Goal: Task Accomplishment & Management: Complete application form

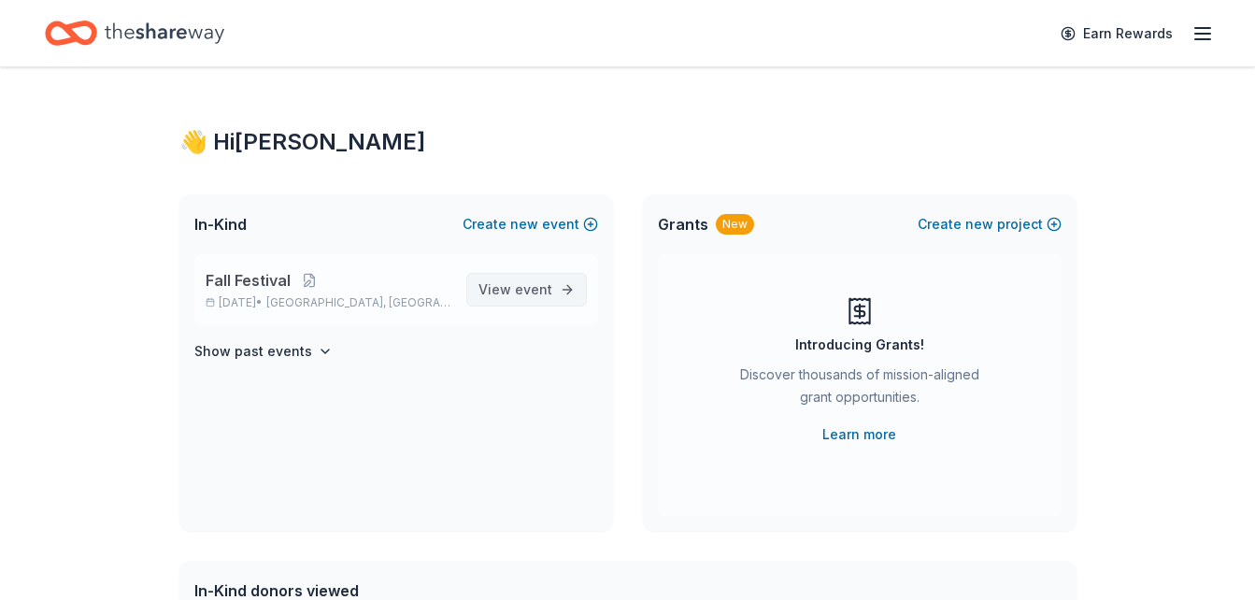
click at [500, 289] on span "View event" at bounding box center [516, 290] width 74 height 22
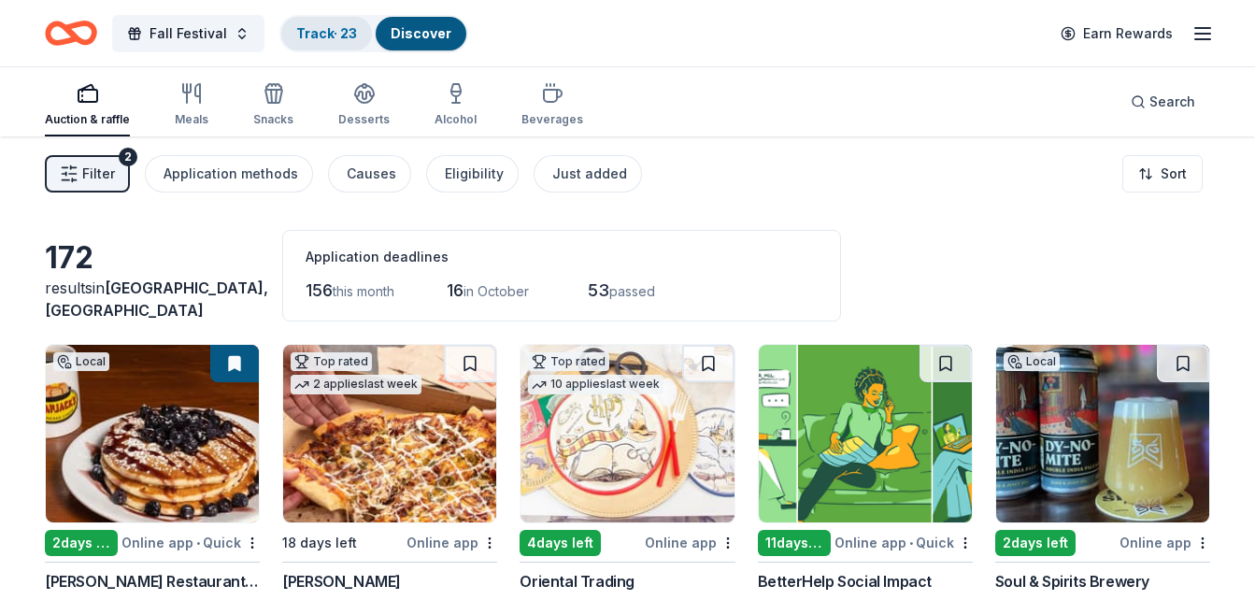
click at [330, 31] on link "Track · 23" at bounding box center [326, 33] width 61 height 16
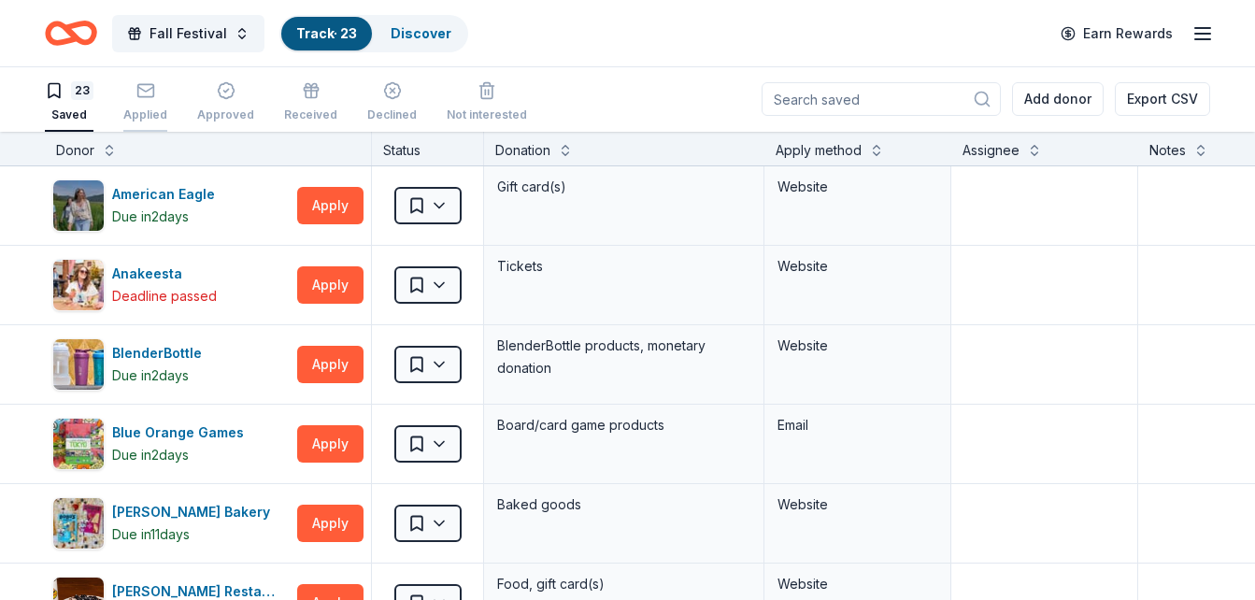
click at [137, 90] on rect "button" at bounding box center [145, 90] width 16 height 12
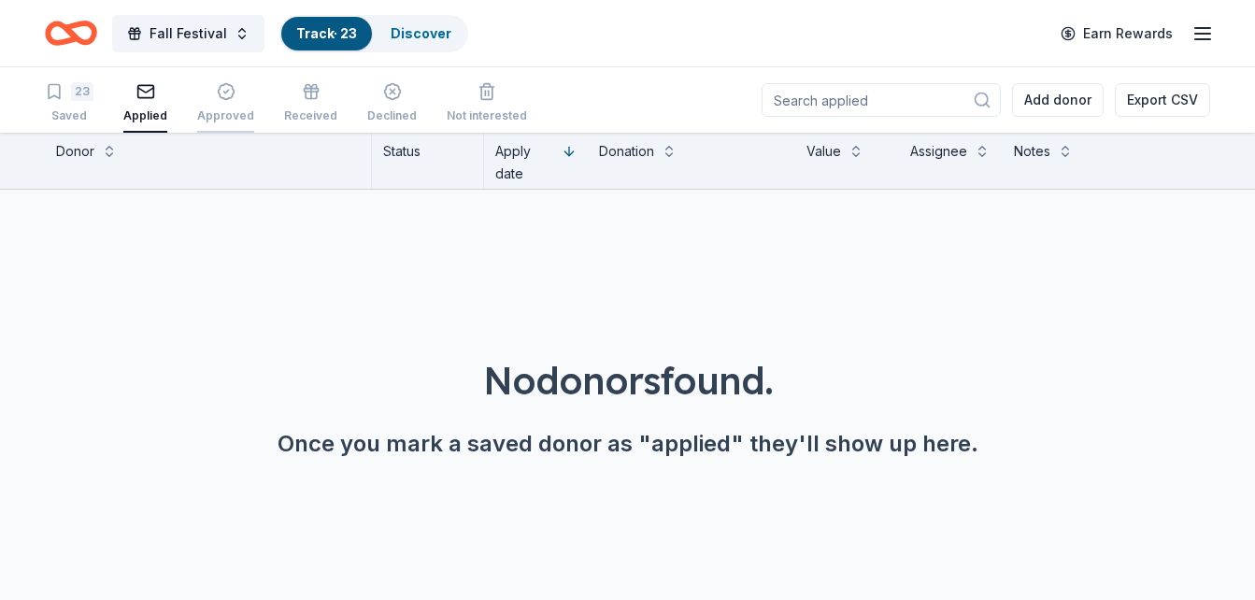
click at [203, 102] on div "Approved" at bounding box center [225, 102] width 57 height 41
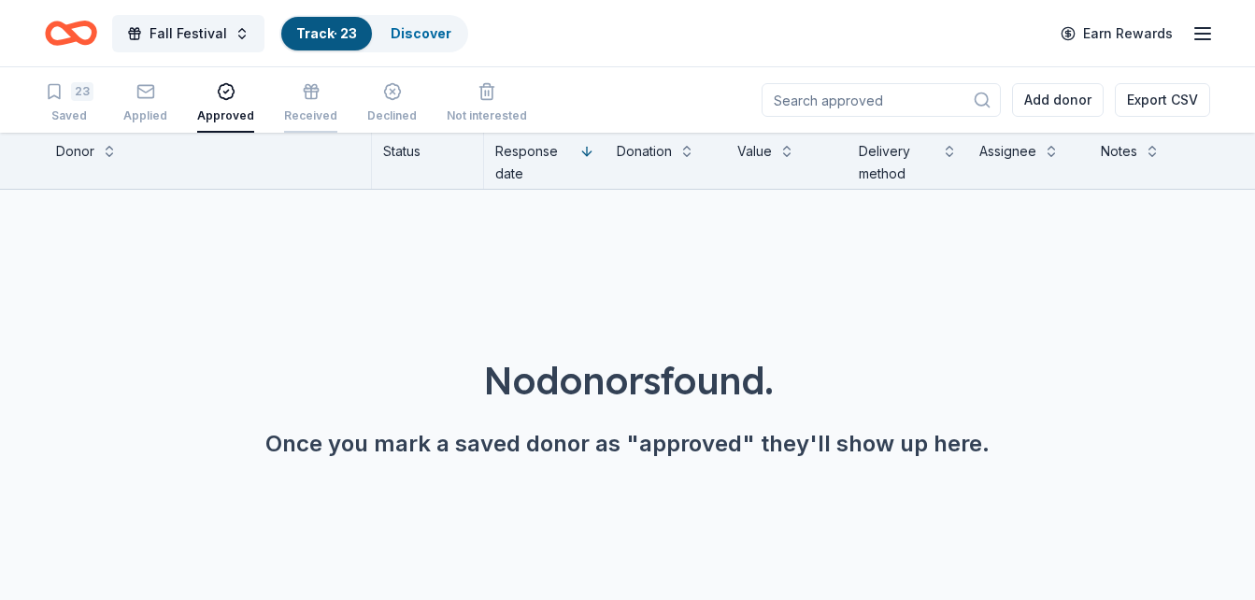
click at [296, 112] on div "Received" at bounding box center [310, 115] width 53 height 15
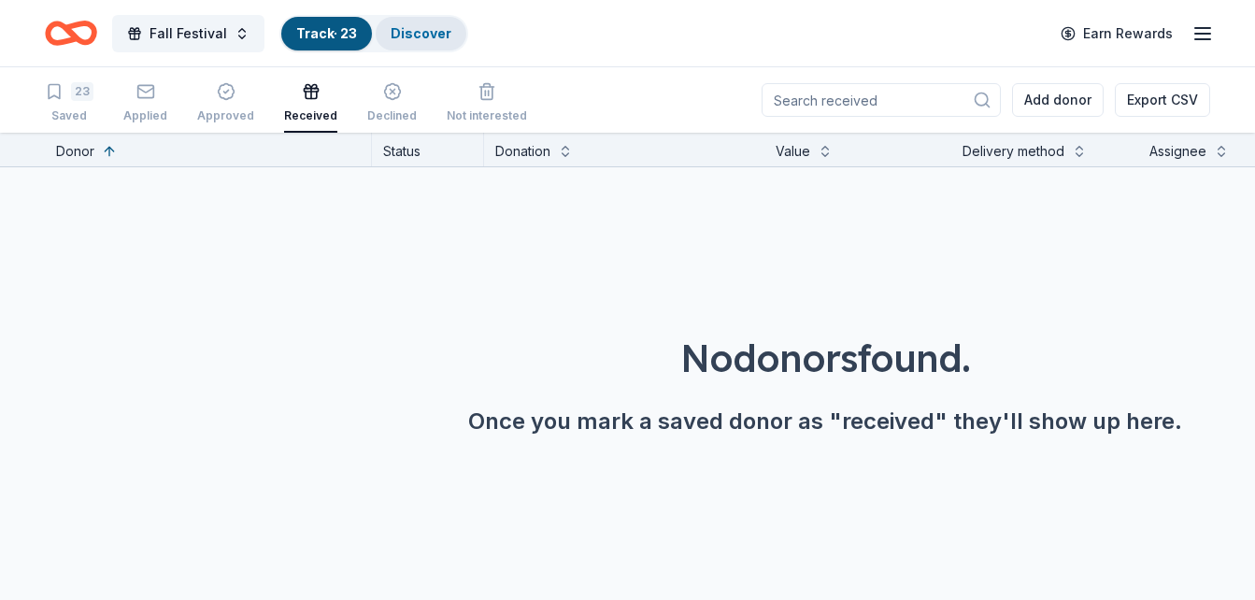
click at [422, 28] on link "Discover" at bounding box center [421, 33] width 61 height 16
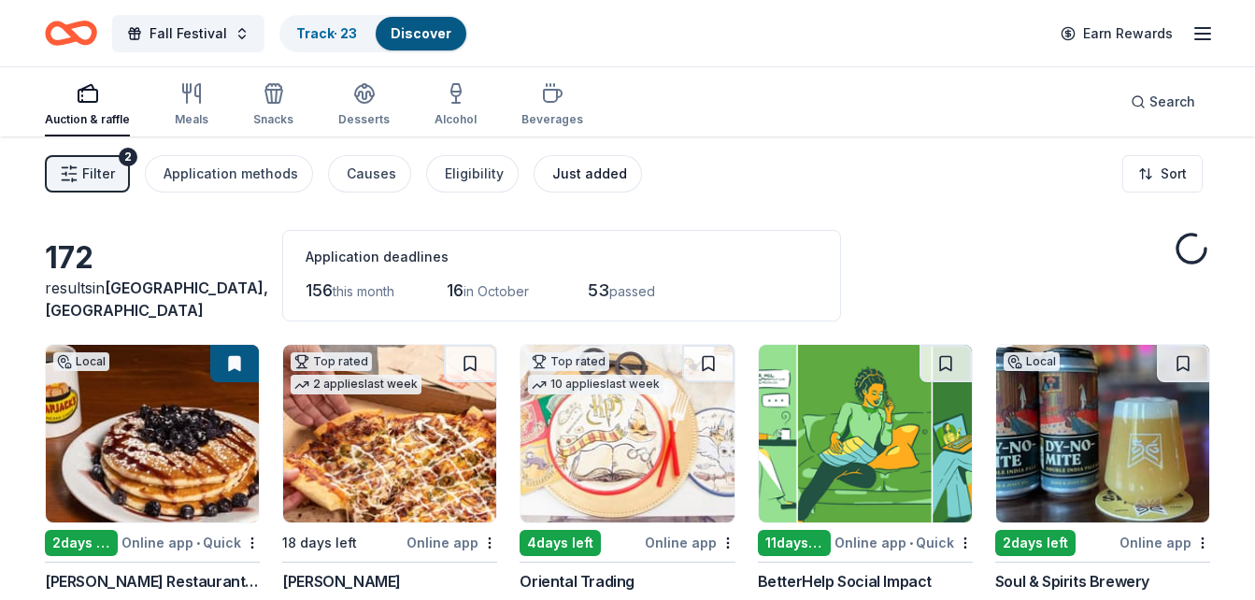
click at [579, 173] on div "Just added" at bounding box center [589, 174] width 75 height 22
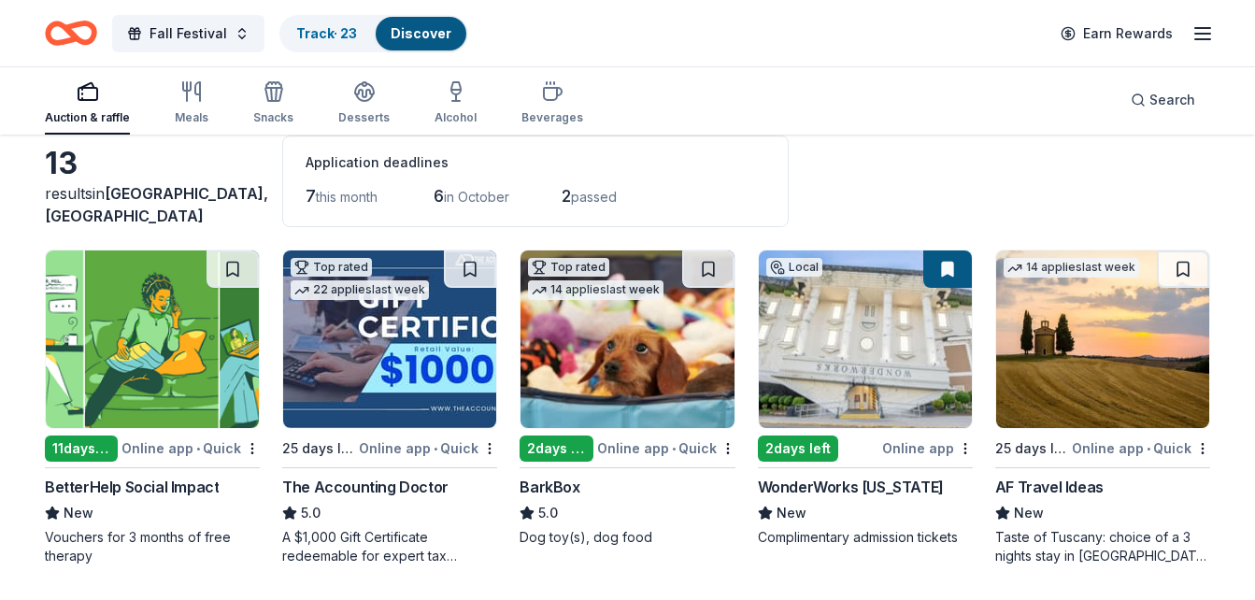
scroll to position [95, 0]
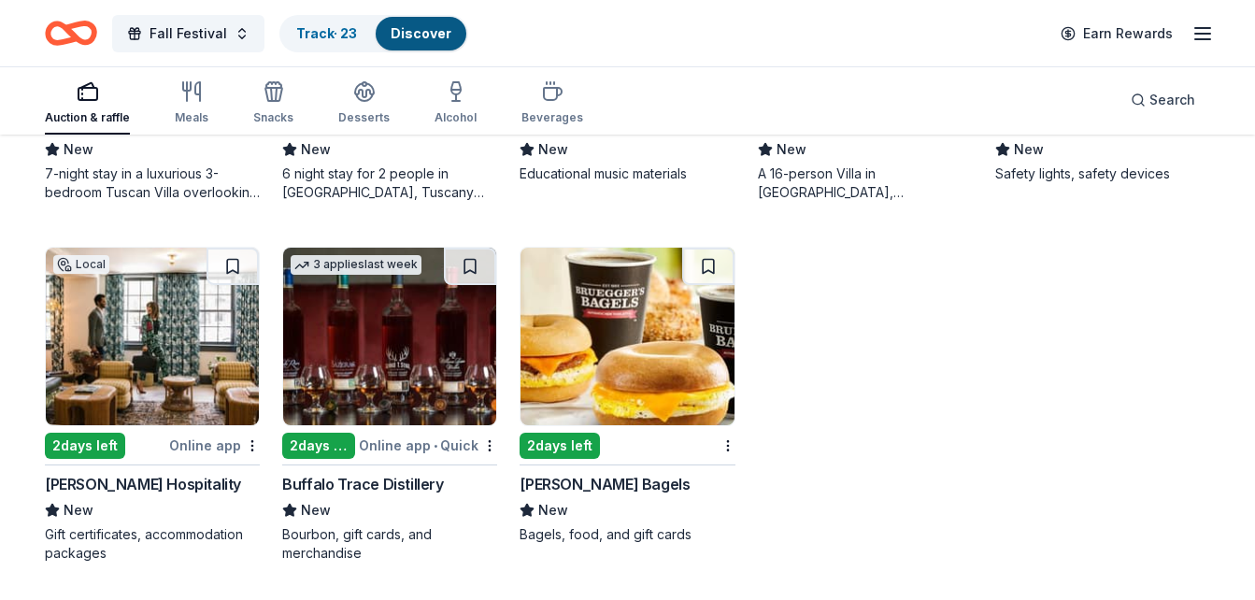
scroll to position [0, 0]
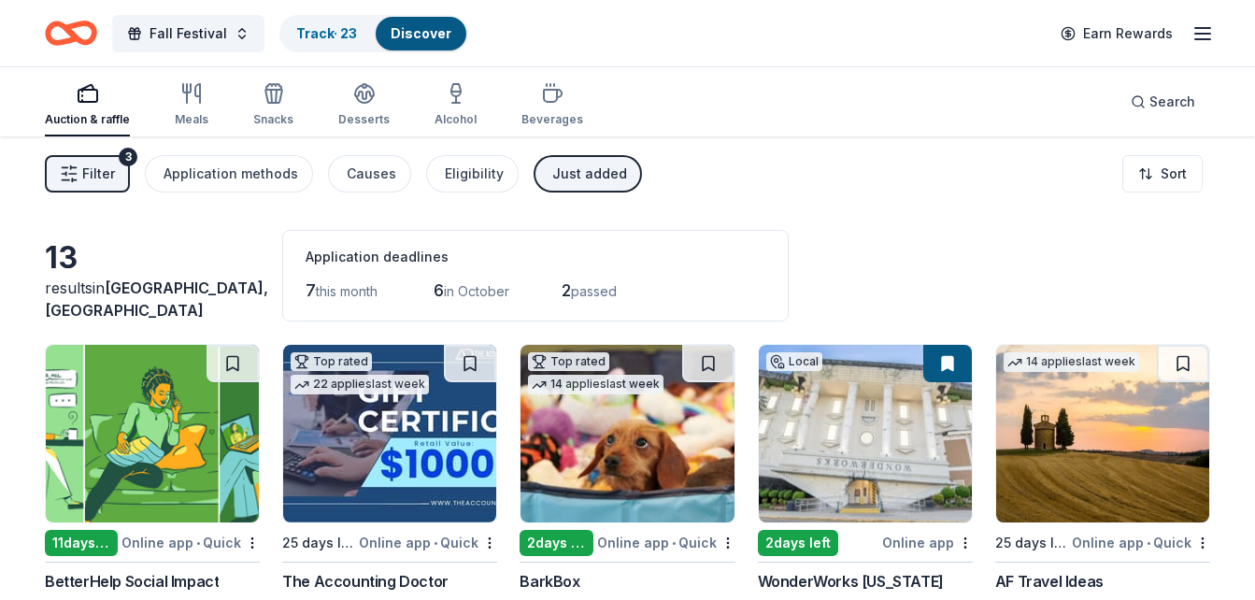
click at [1205, 39] on line "button" at bounding box center [1203, 39] width 15 height 0
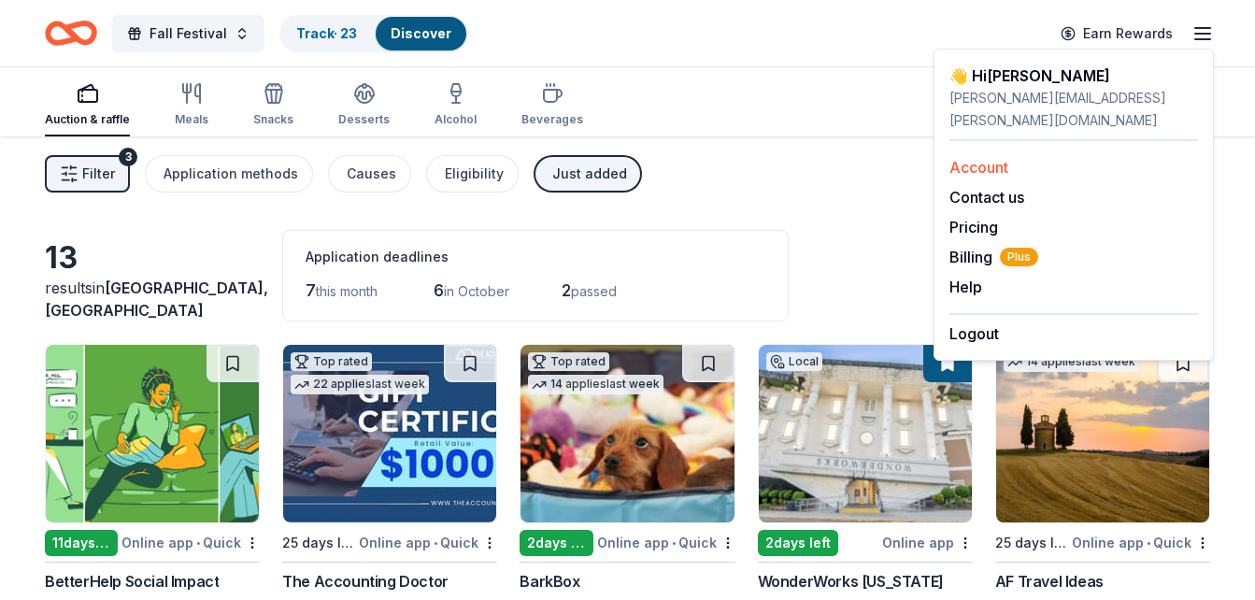
click at [996, 158] on link "Account" at bounding box center [979, 167] width 59 height 19
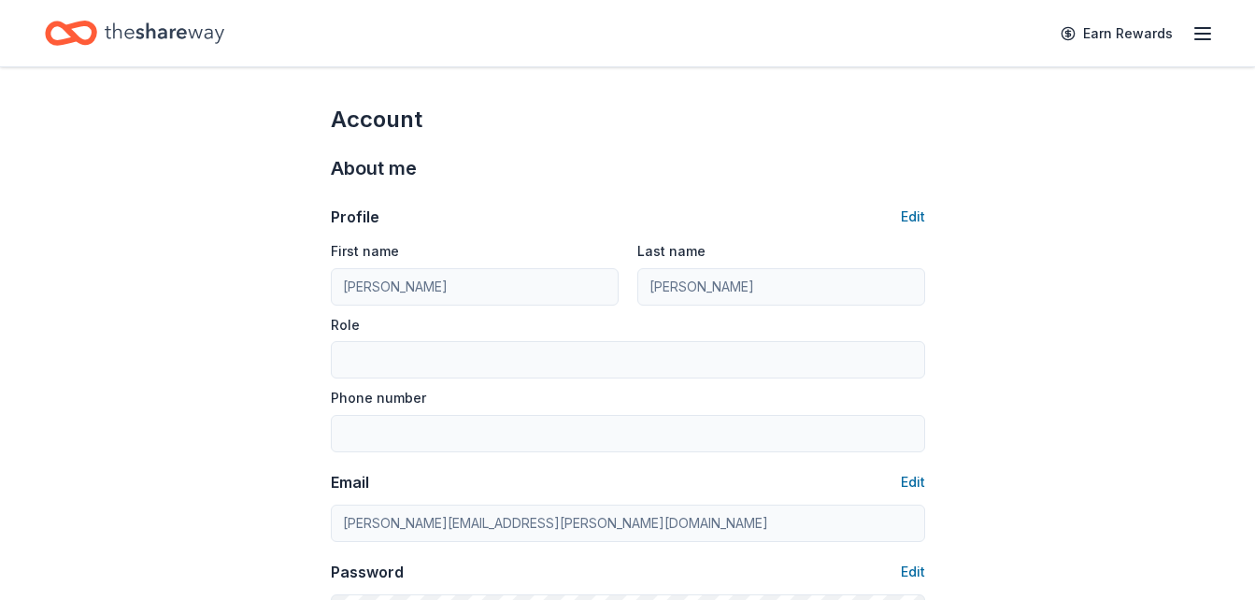
click at [1211, 26] on icon "button" at bounding box center [1203, 33] width 22 height 22
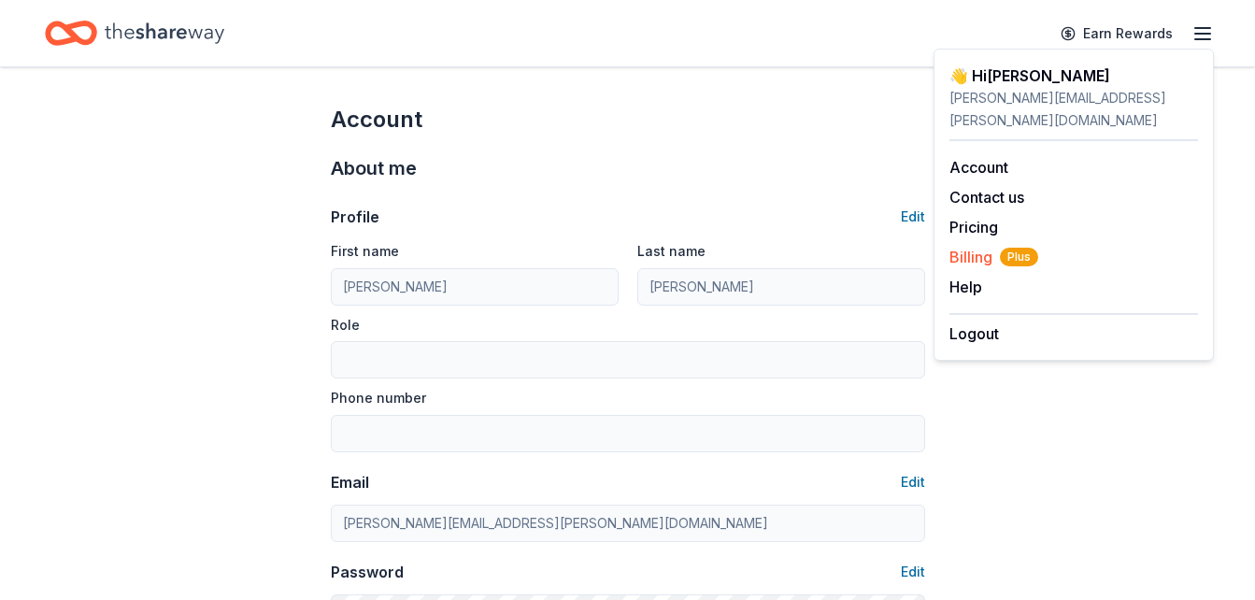
click at [971, 246] on span "Billing Plus" at bounding box center [994, 257] width 89 height 22
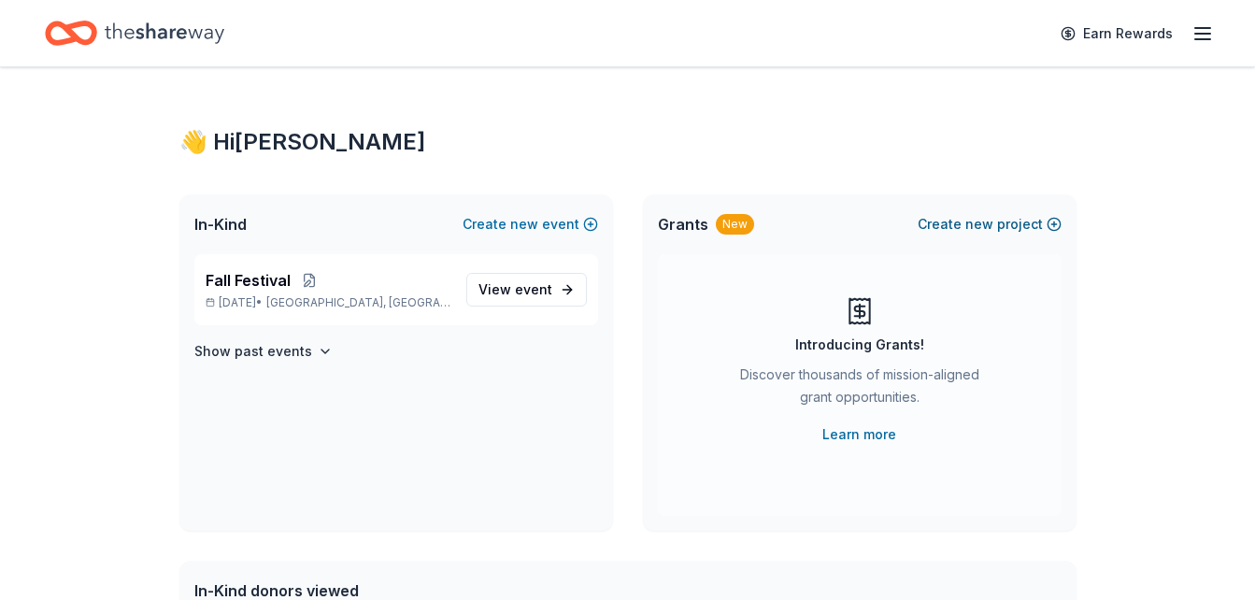
click at [978, 224] on span "new" at bounding box center [980, 224] width 28 height 22
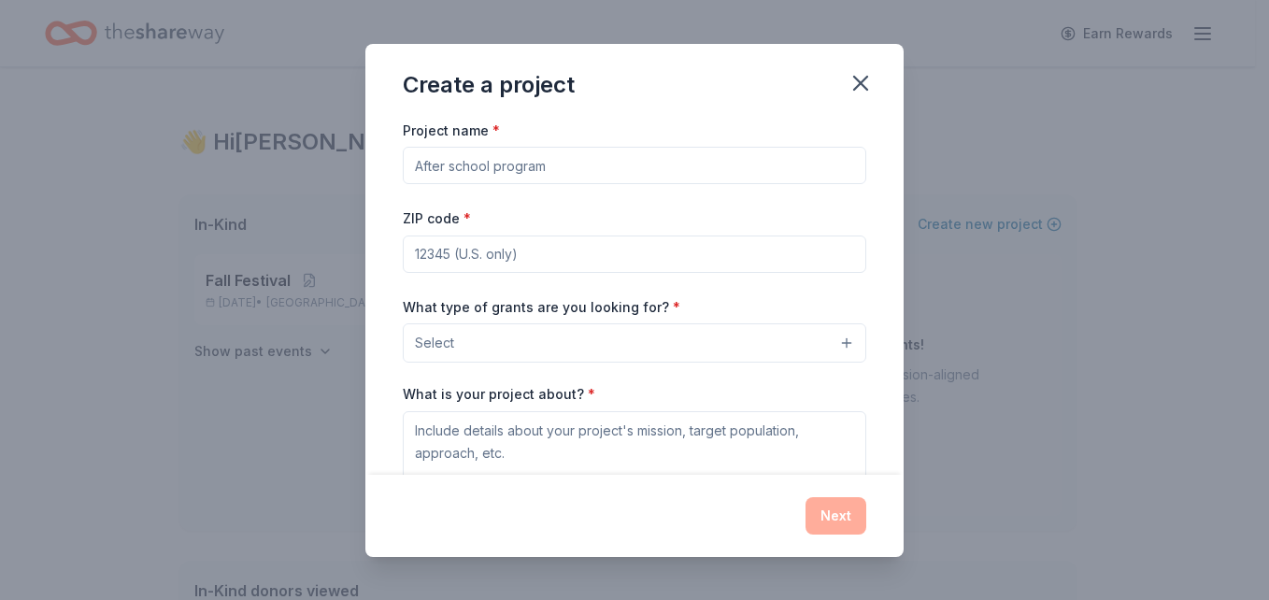
click at [652, 168] on input "Project name *" at bounding box center [635, 165] width 464 height 37
type input "playground renovation"
click at [601, 240] on input "ZIP code *" at bounding box center [635, 254] width 464 height 37
type input "37664"
click at [540, 340] on button "Select" at bounding box center [635, 342] width 464 height 39
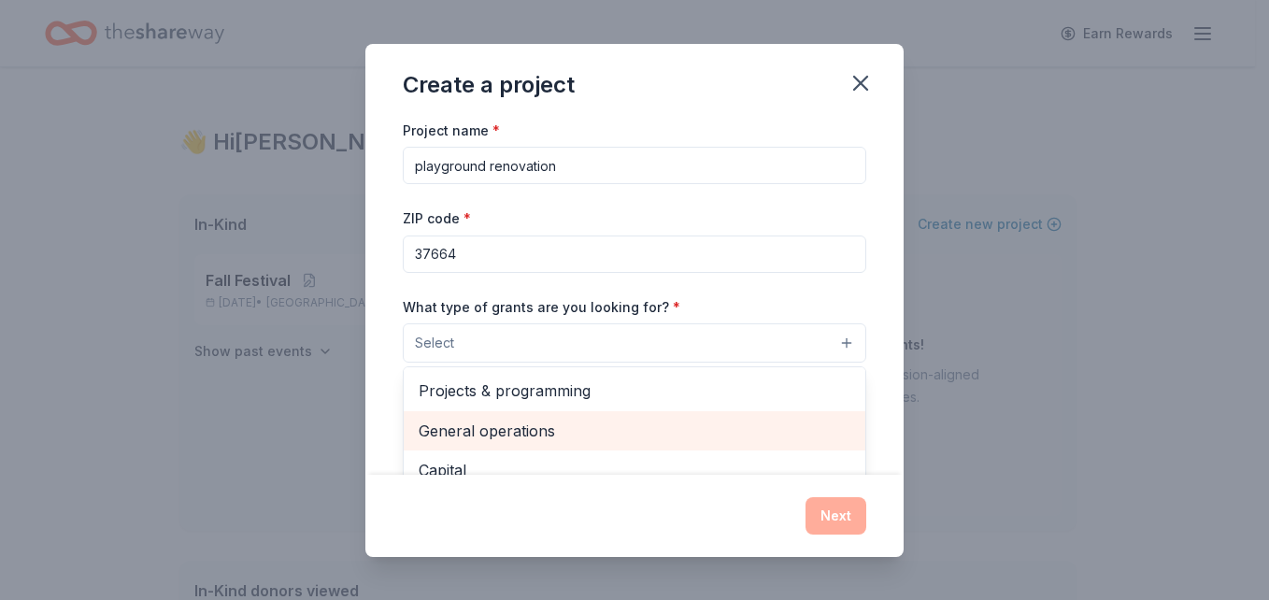
click at [509, 428] on span "General operations" at bounding box center [635, 431] width 432 height 24
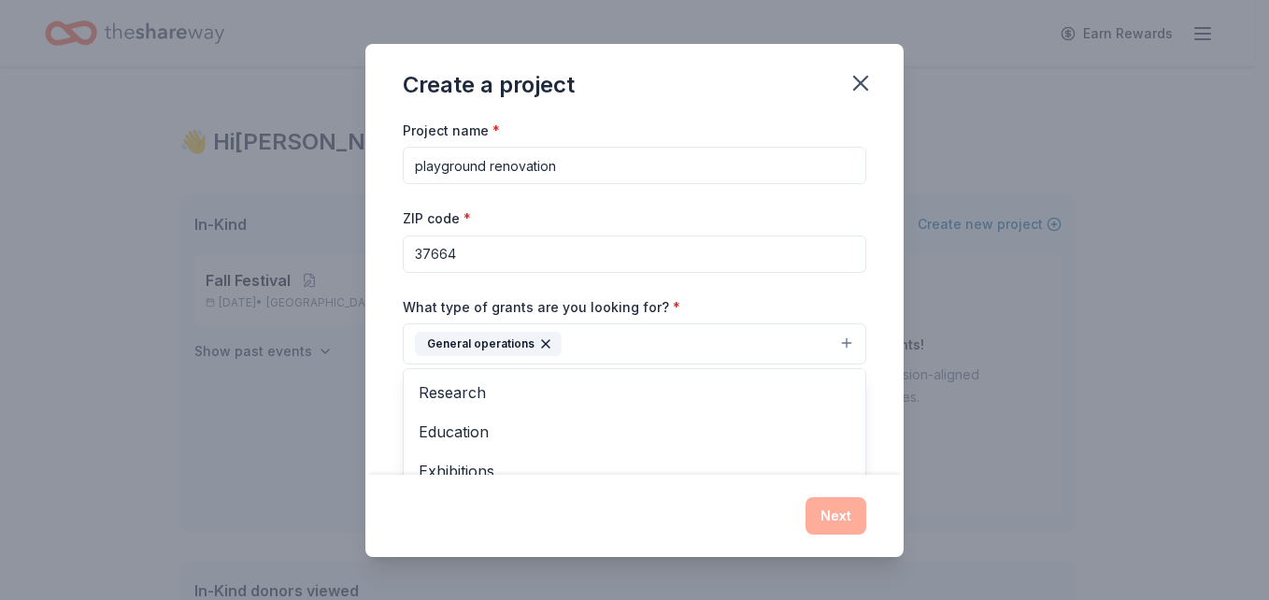
scroll to position [123, 0]
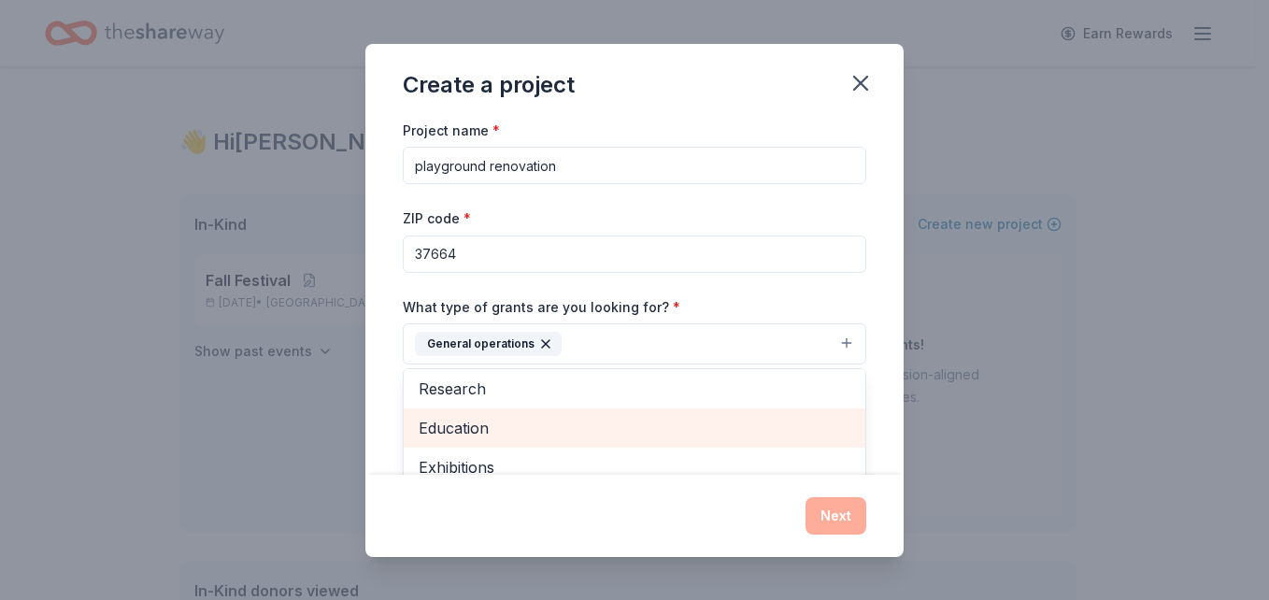
click at [460, 422] on span "Education" at bounding box center [635, 428] width 432 height 24
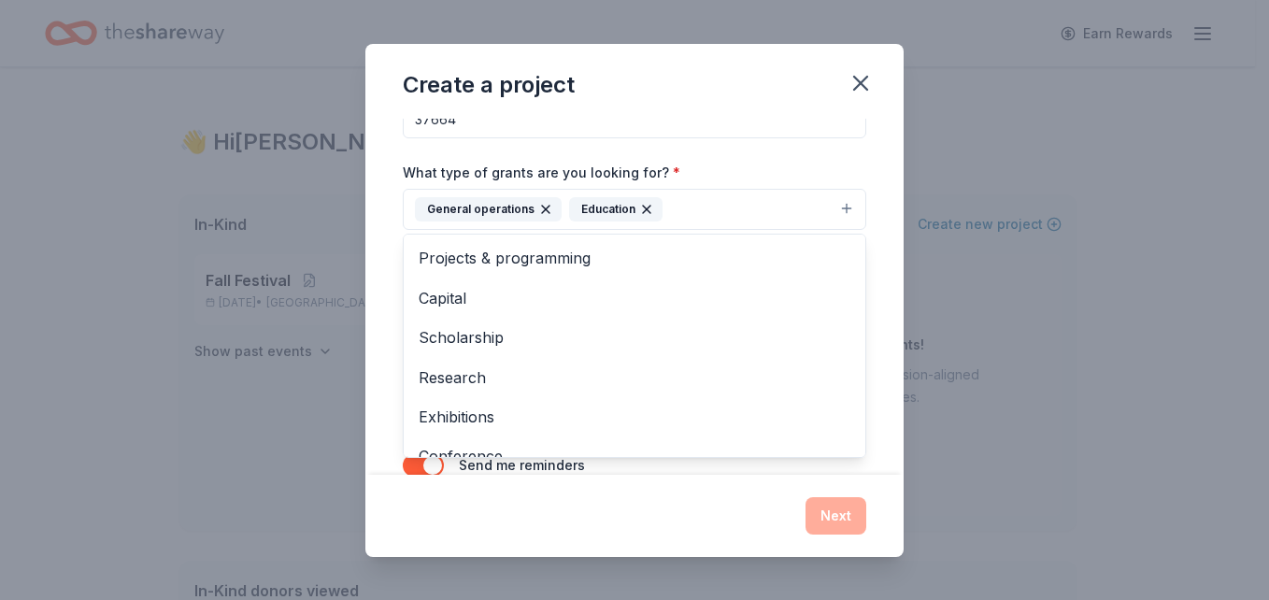
scroll to position [189, 0]
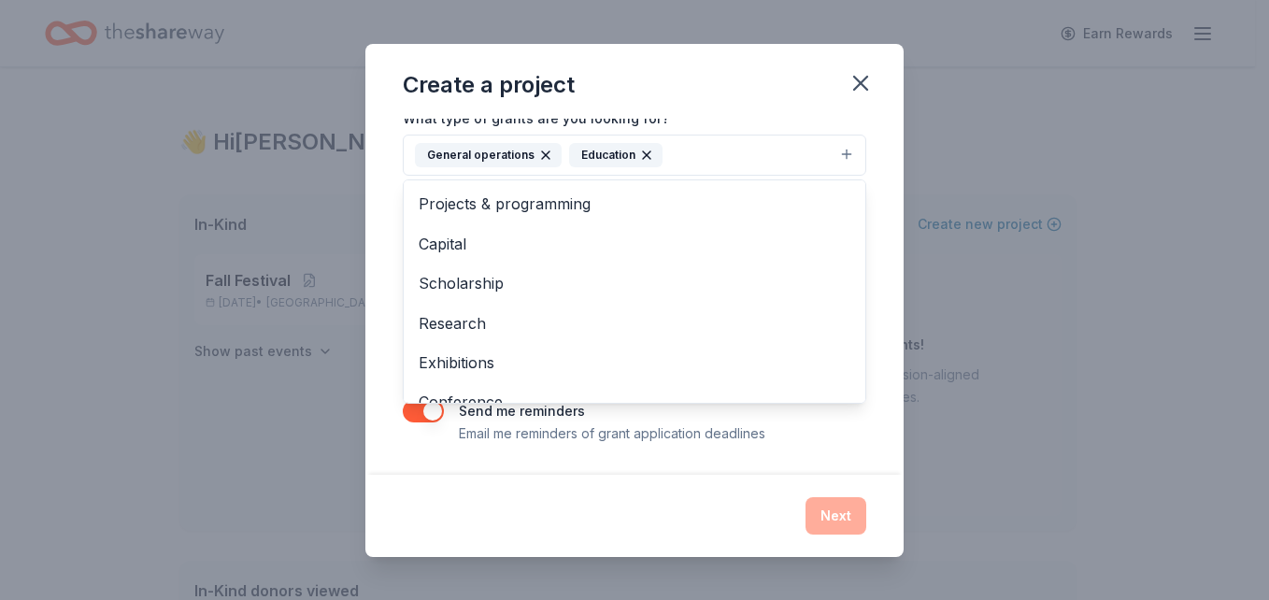
click at [602, 460] on div "Project name * playground renovation ZIP code * 37664 What type of grants are y…" at bounding box center [634, 297] width 538 height 356
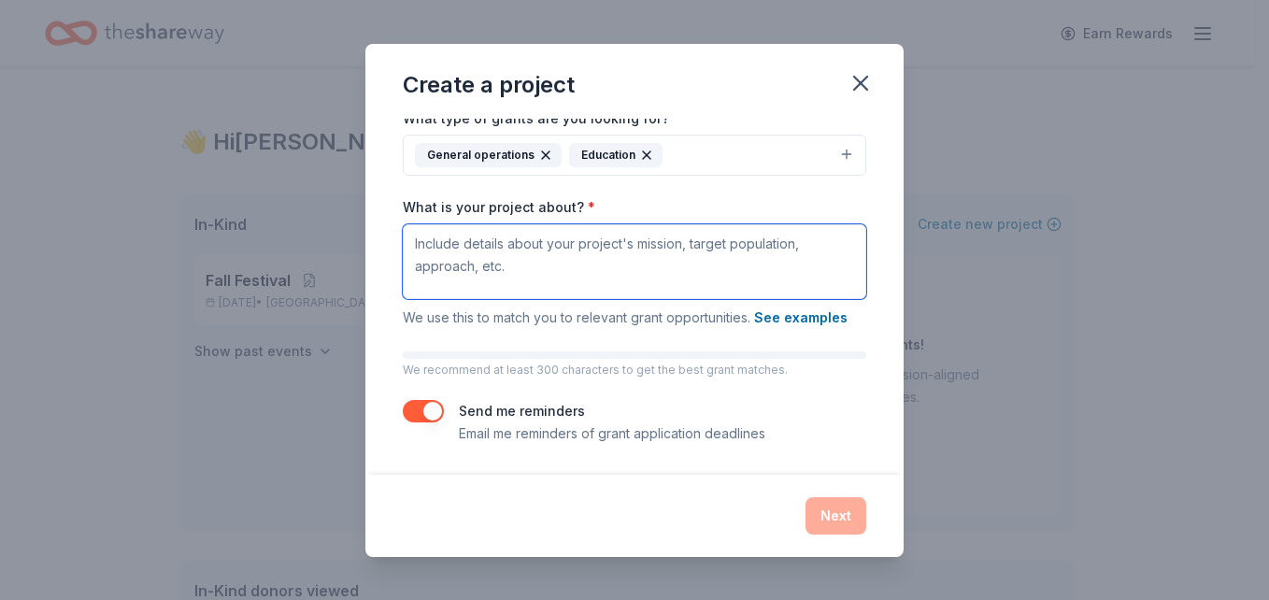
click at [553, 254] on textarea "What is your project about? *" at bounding box center [635, 261] width 464 height 75
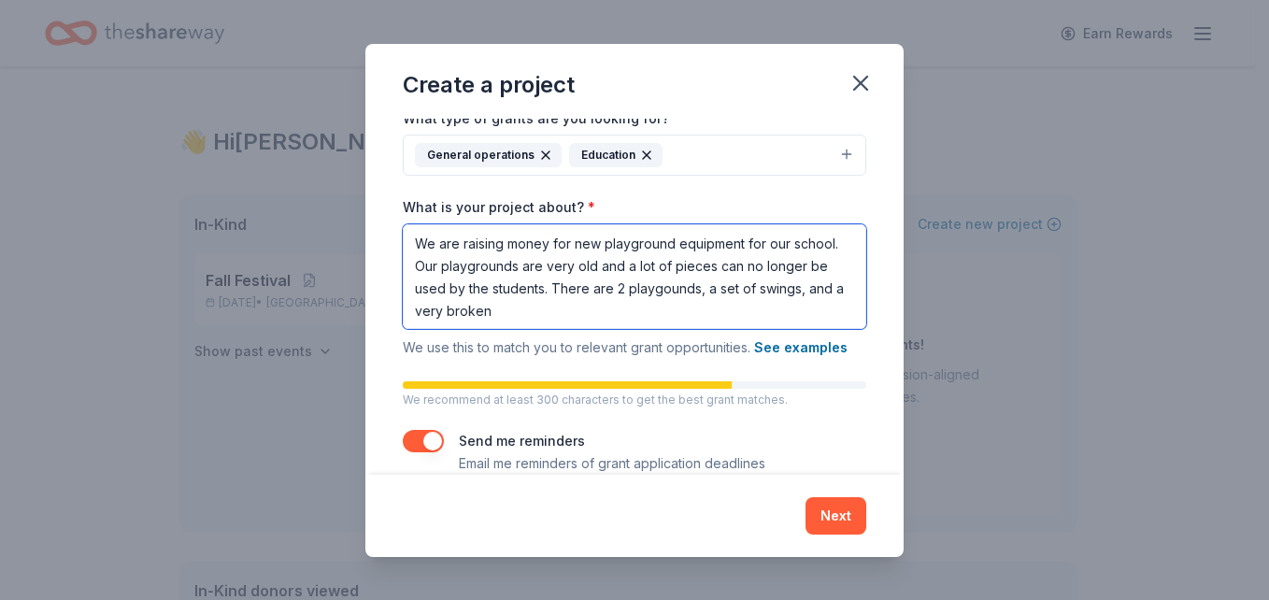
click at [624, 315] on textarea "We are raising money for new playground equipment for our school. Our playgroun…" at bounding box center [635, 276] width 464 height 105
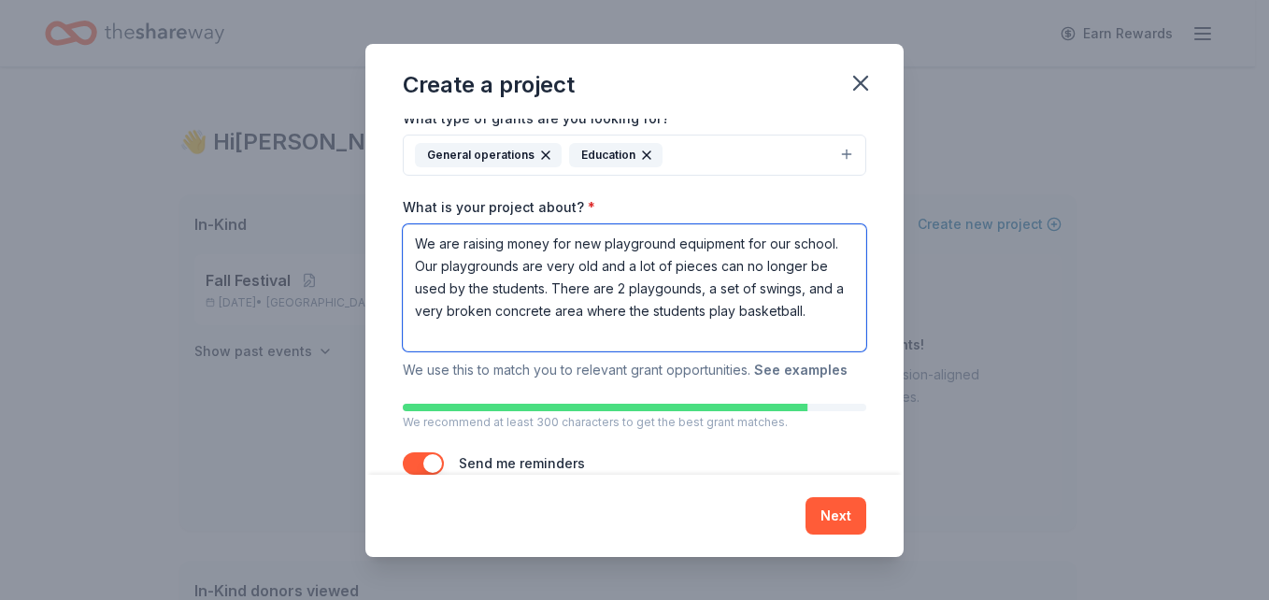
scroll to position [241, 0]
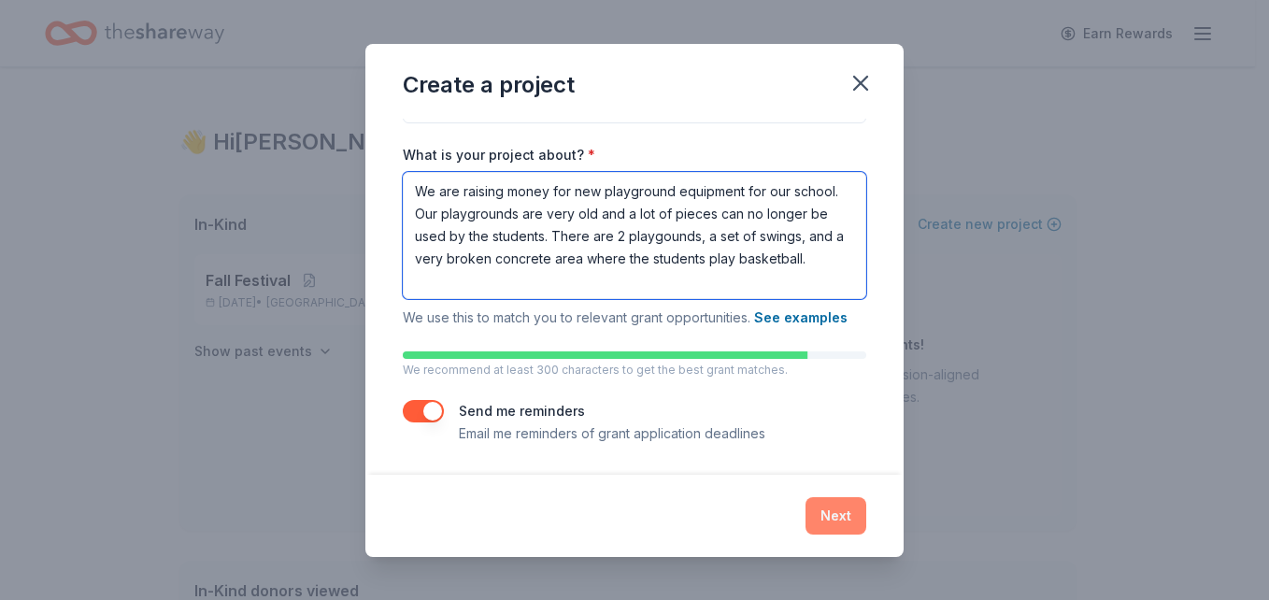
type textarea "We are raising money for new playground equipment for our school. Our playgroun…"
click at [830, 522] on button "Next" at bounding box center [836, 515] width 61 height 37
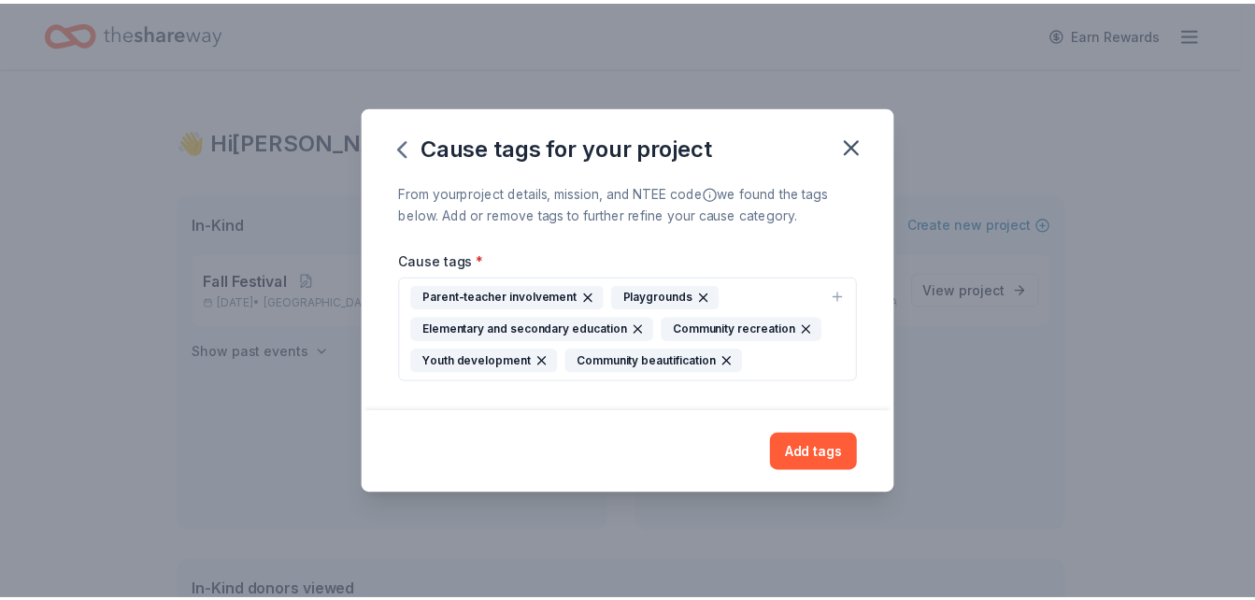
scroll to position [0, 0]
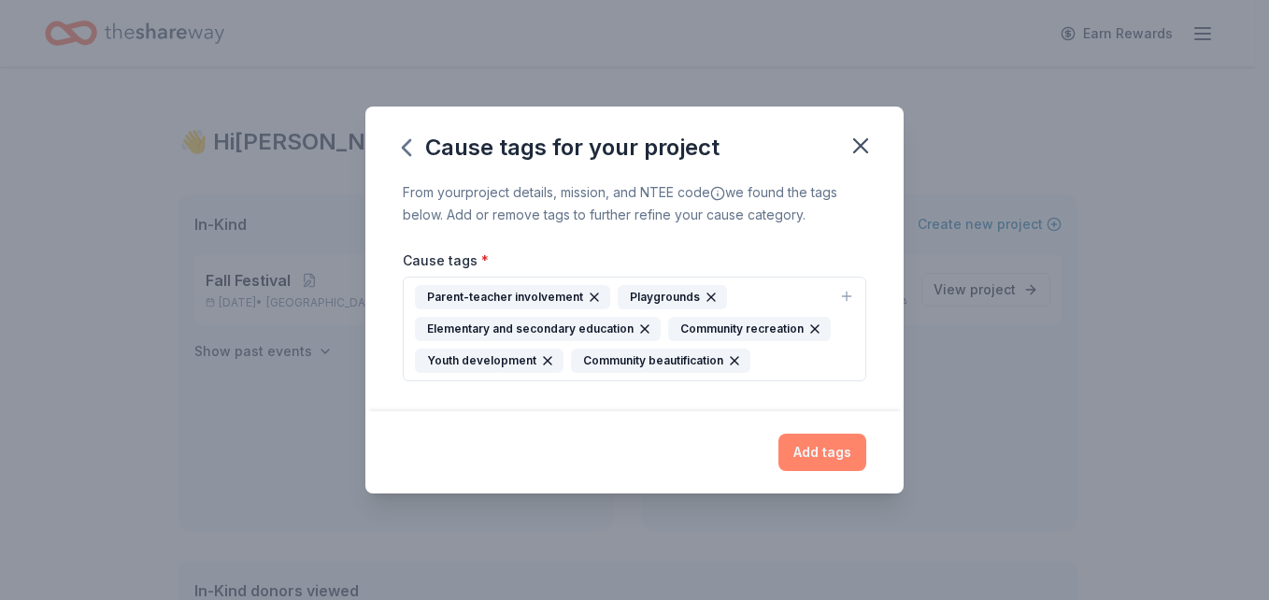
click at [816, 461] on button "Add tags" at bounding box center [823, 452] width 88 height 37
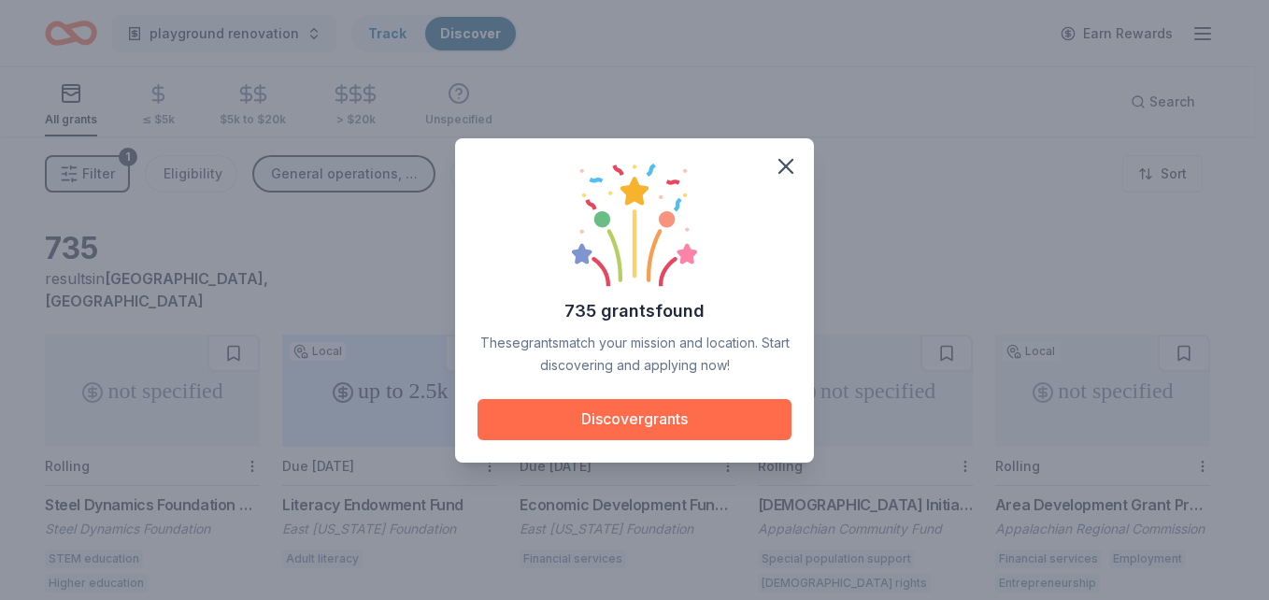
click at [635, 409] on button "Discover grants" at bounding box center [635, 419] width 314 height 41
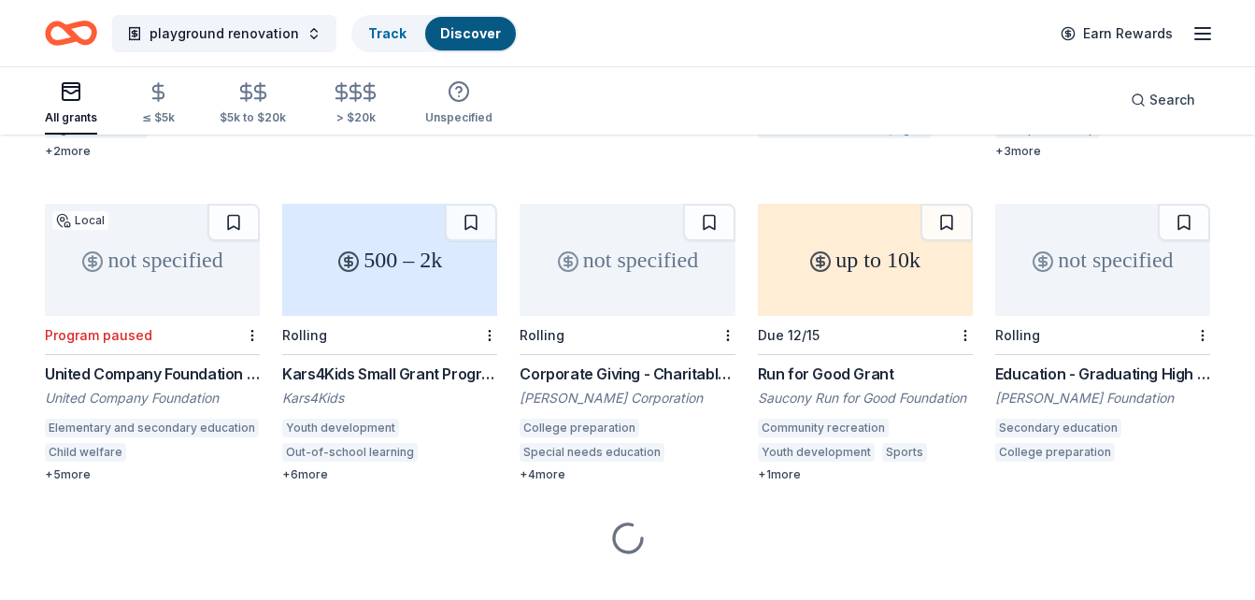
scroll to position [464, 0]
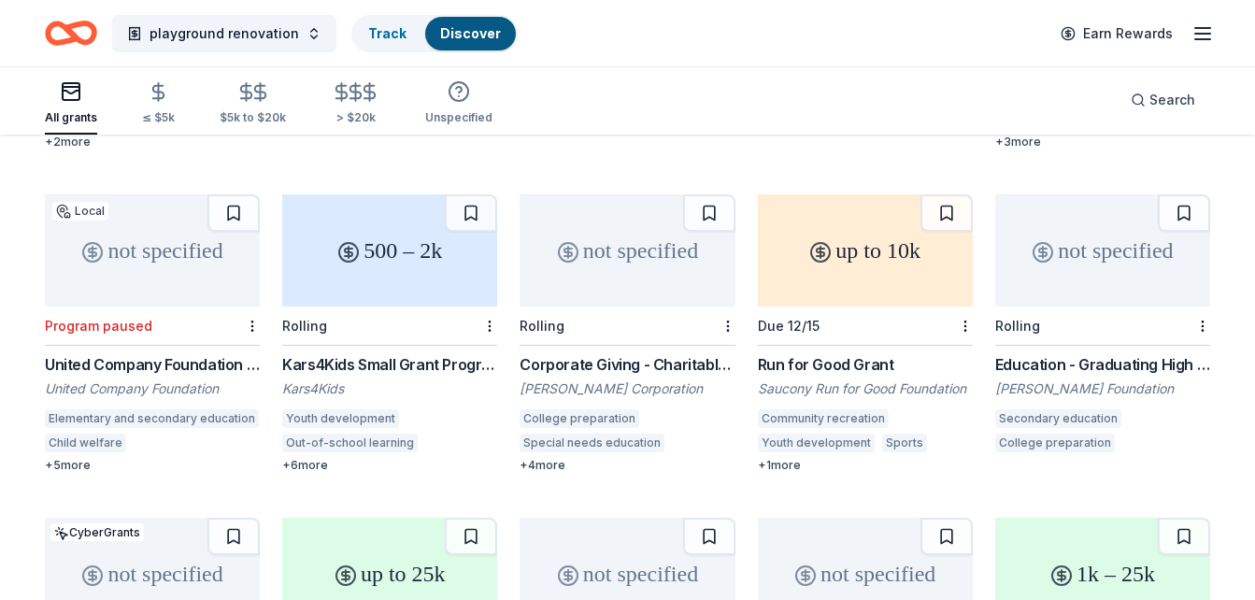
click at [819, 353] on div "Run for Good Grant" at bounding box center [865, 364] width 215 height 22
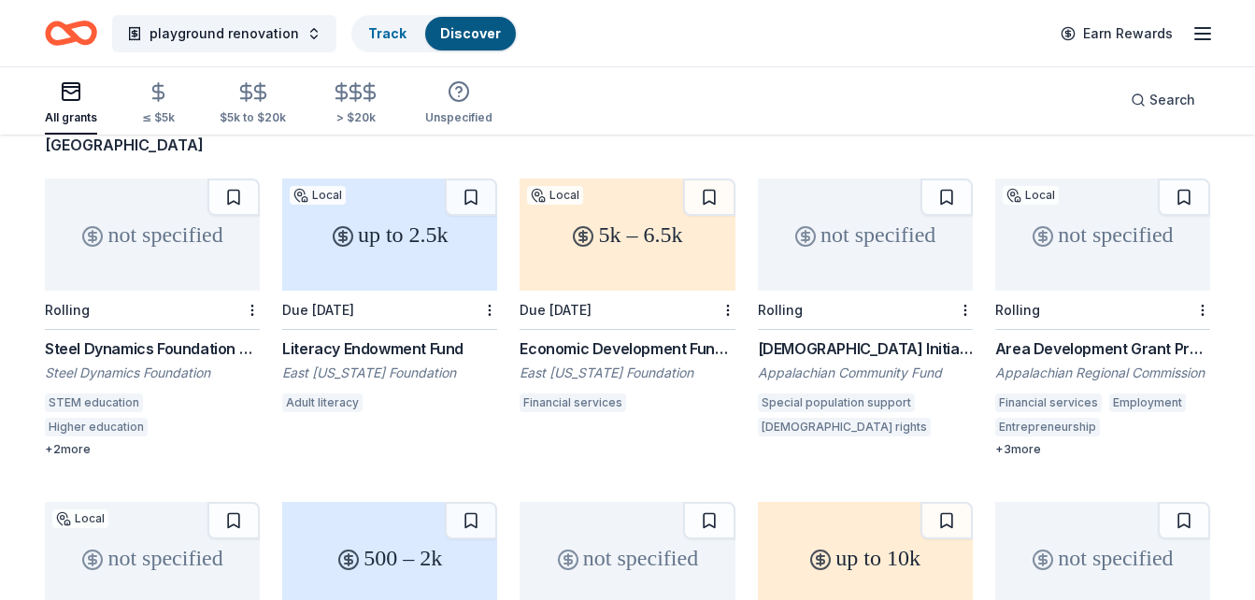
scroll to position [0, 0]
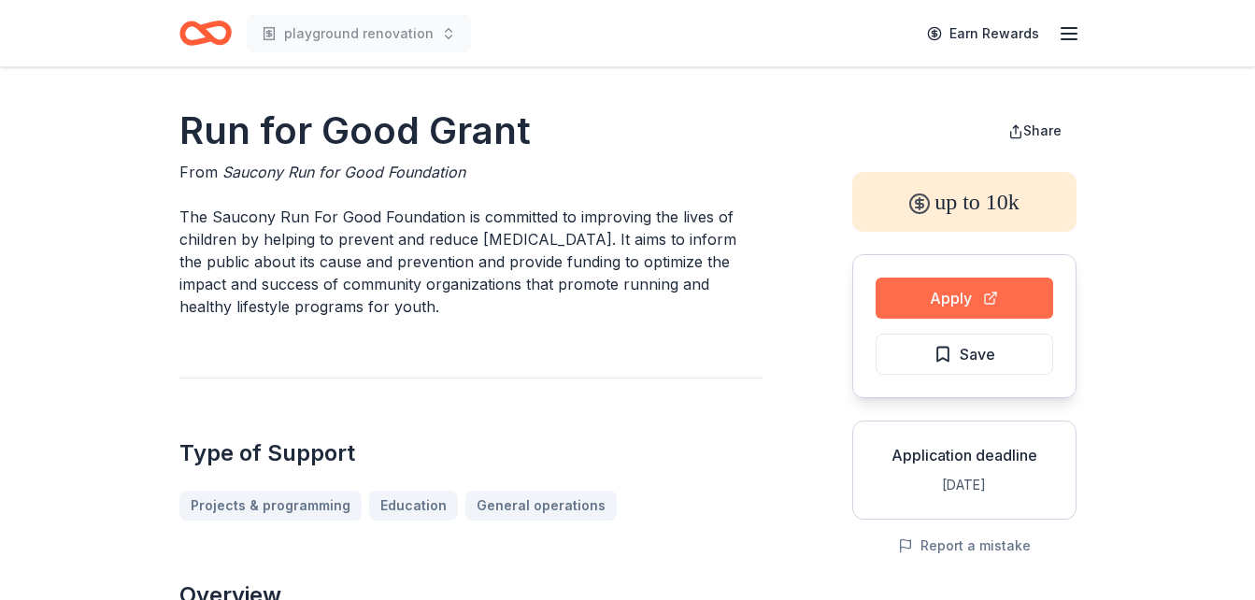
click at [915, 301] on button "Apply" at bounding box center [965, 298] width 178 height 41
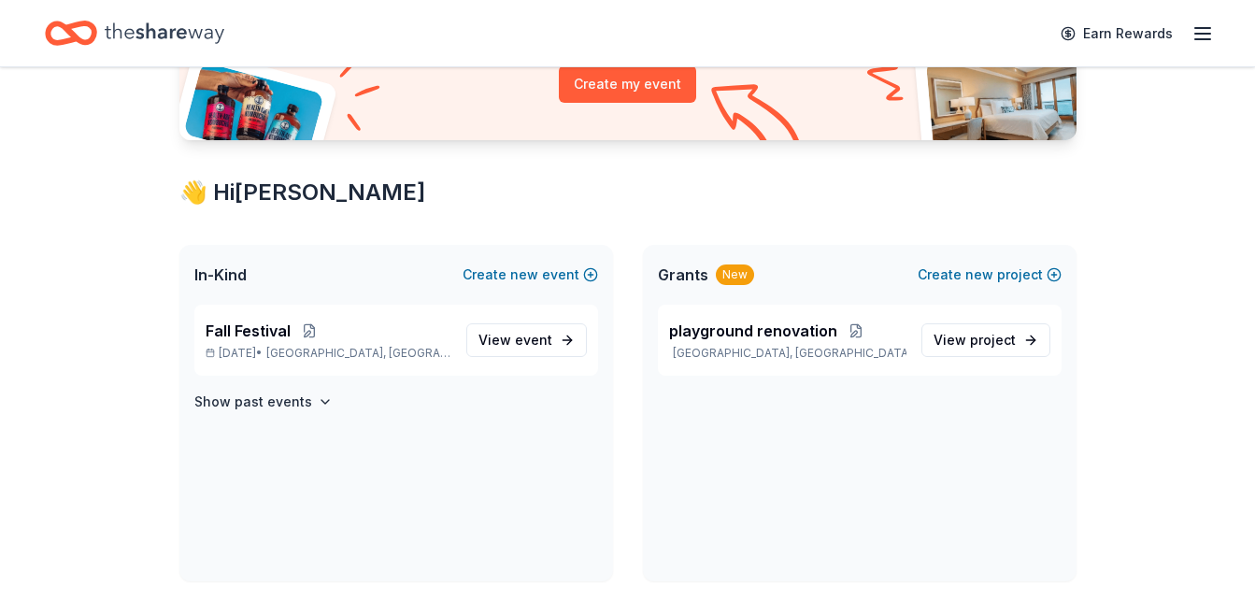
scroll to position [236, 0]
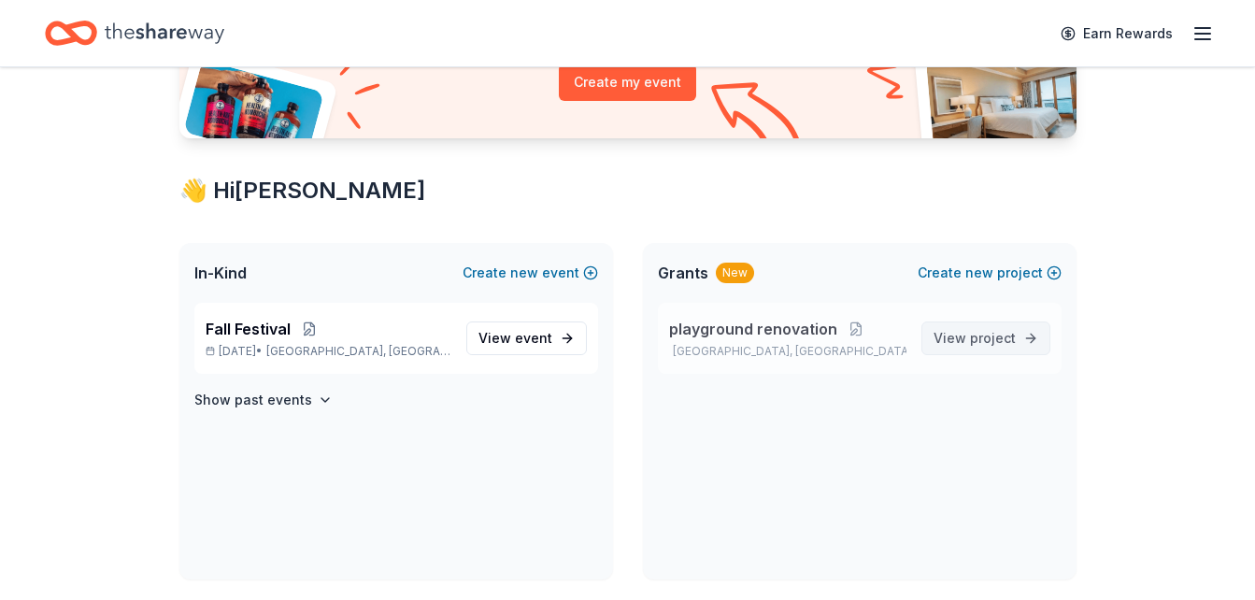
click at [945, 330] on span "View project" at bounding box center [975, 338] width 82 height 22
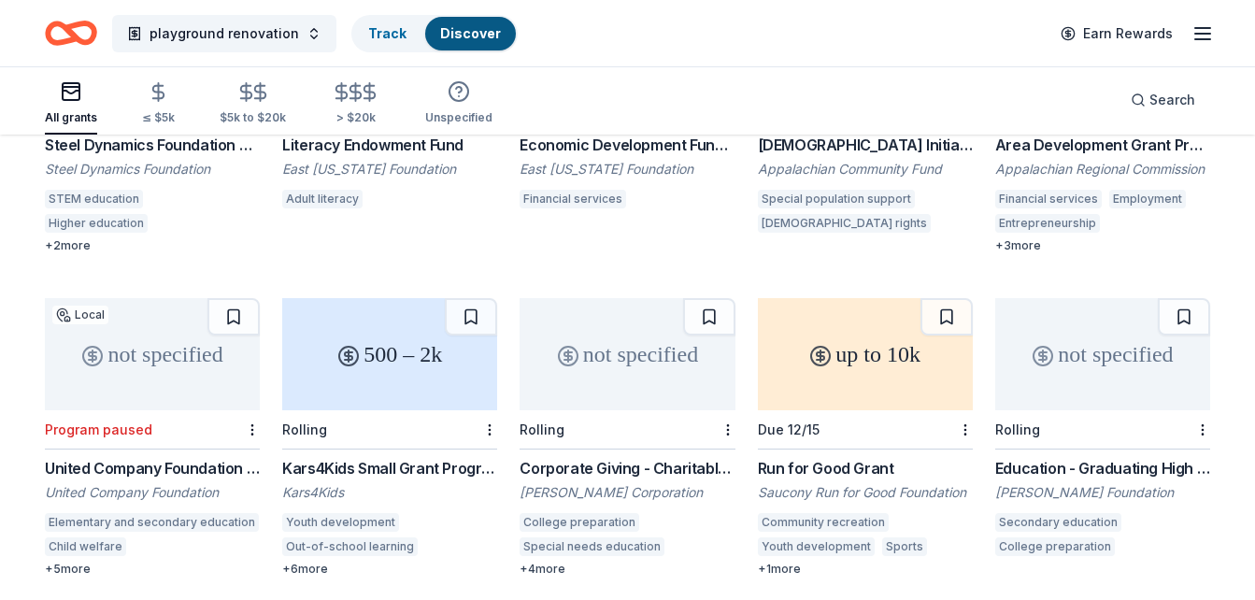
scroll to position [464, 0]
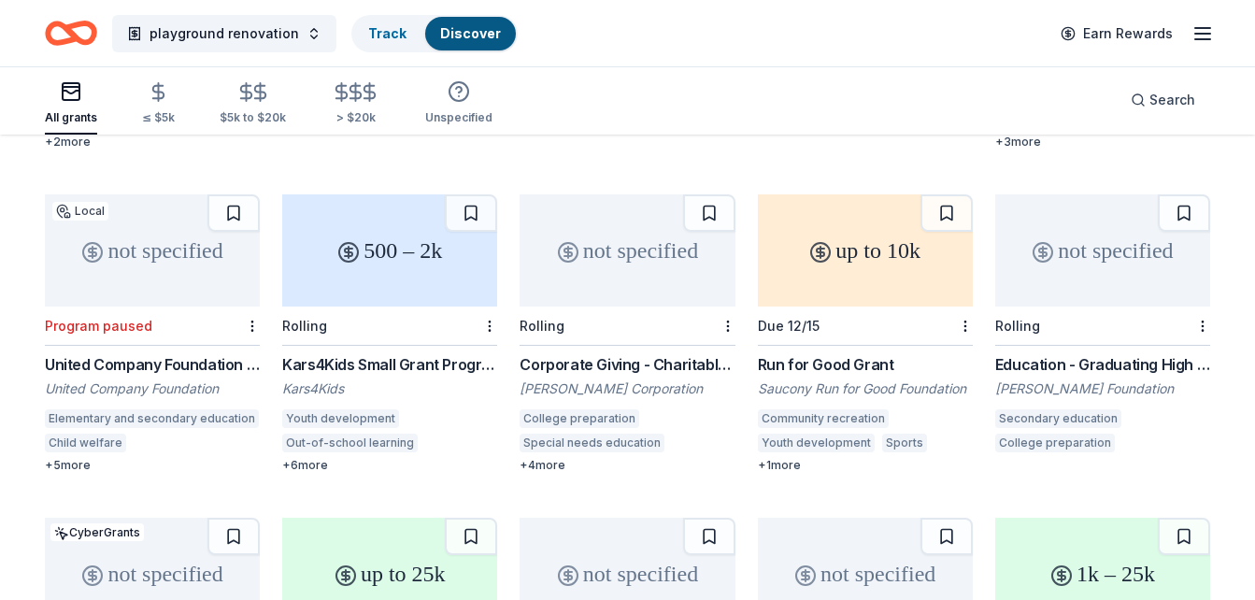
click at [838, 266] on div "up to 10k" at bounding box center [865, 250] width 215 height 112
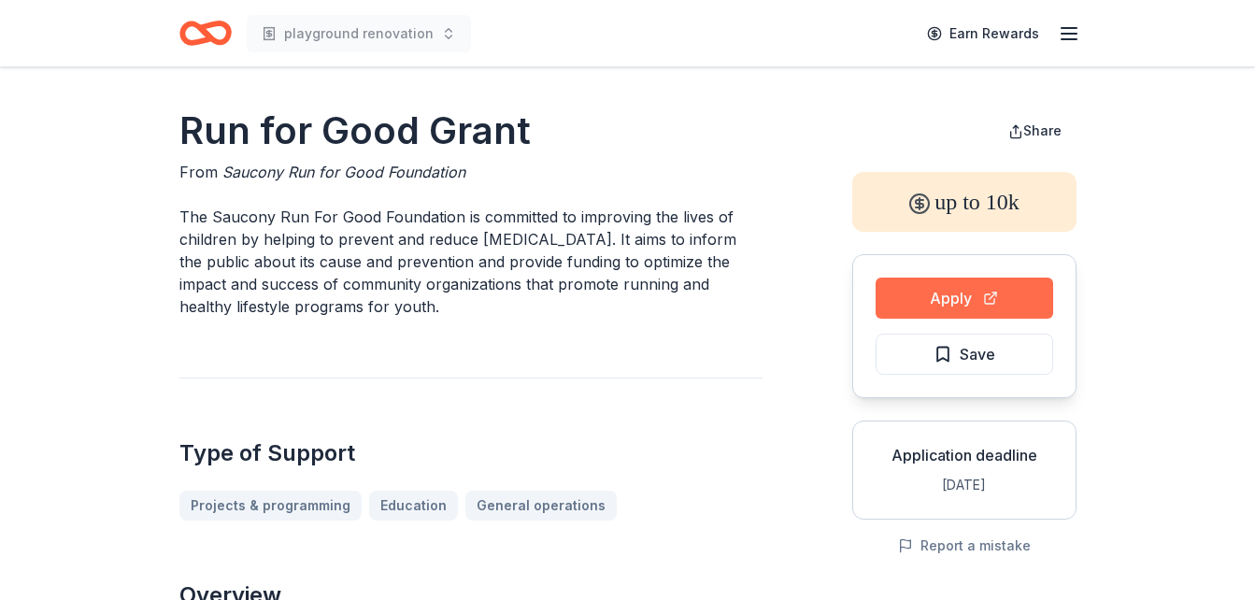
click at [936, 293] on button "Apply" at bounding box center [965, 298] width 178 height 41
